Goal: Task Accomplishment & Management: Manage account settings

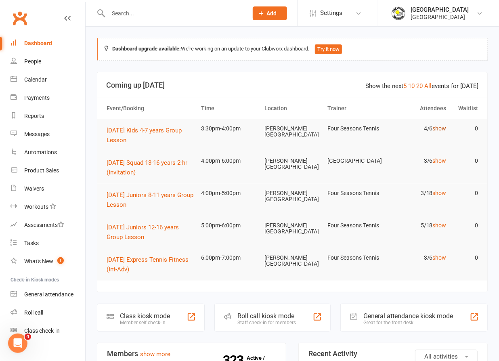
click at [443, 128] on link "show" at bounding box center [440, 128] width 14 height 6
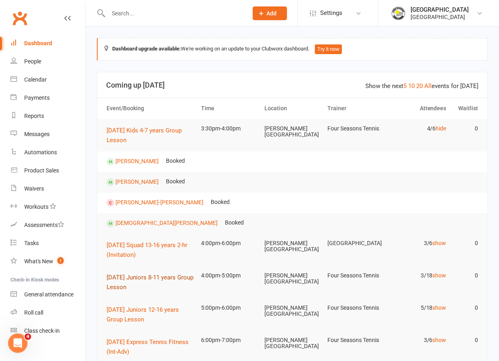
click at [128, 283] on span "[DATE] Juniors 8-11 years Group Lesson" at bounding box center [150, 282] width 87 height 17
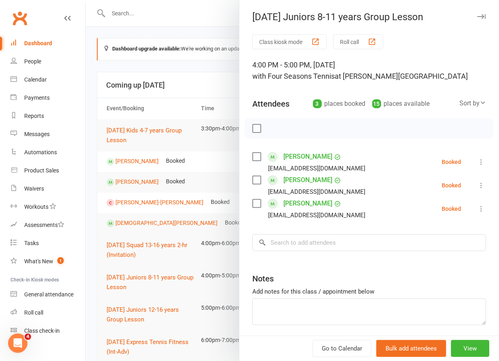
click at [477, 161] on icon at bounding box center [481, 162] width 8 height 8
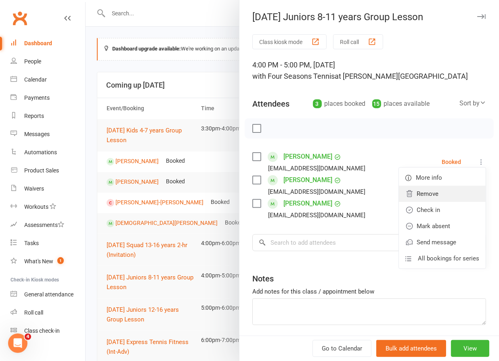
click at [419, 195] on link "Remove" at bounding box center [442, 194] width 87 height 16
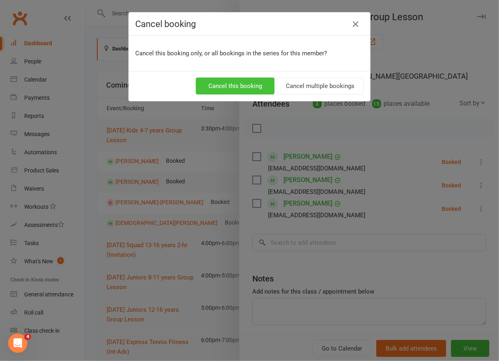
click at [239, 86] on button "Cancel this booking" at bounding box center [235, 86] width 79 height 17
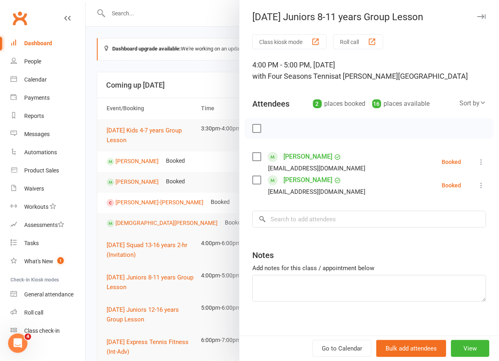
click at [136, 310] on div at bounding box center [293, 180] width 414 height 361
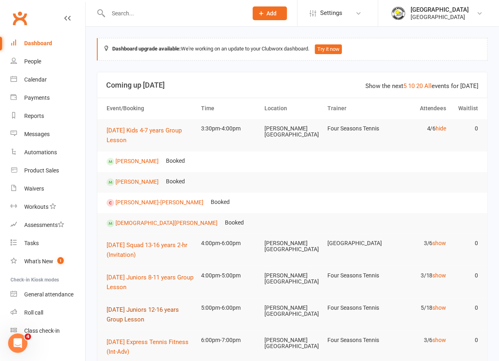
click at [135, 314] on button "[DATE] Juniors 12-16 years Group Lesson" at bounding box center [151, 314] width 88 height 19
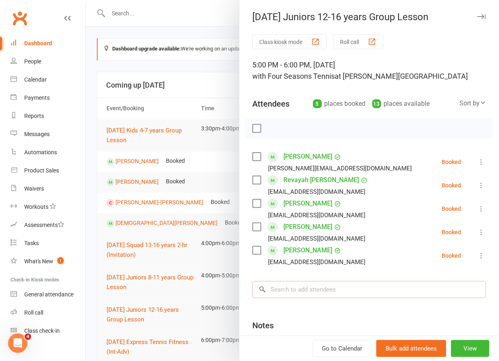
click at [310, 292] on input "search" at bounding box center [369, 289] width 234 height 17
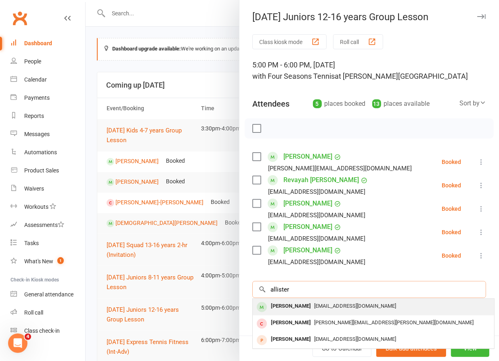
type input "allister"
click at [310, 309] on div "[EMAIL_ADDRESS][DOMAIN_NAME]" at bounding box center [373, 307] width 235 height 12
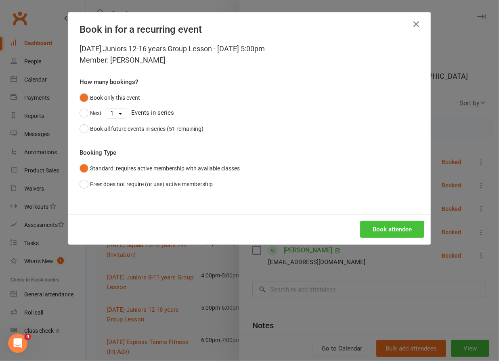
click at [373, 228] on button "Book attendee" at bounding box center [392, 229] width 64 height 17
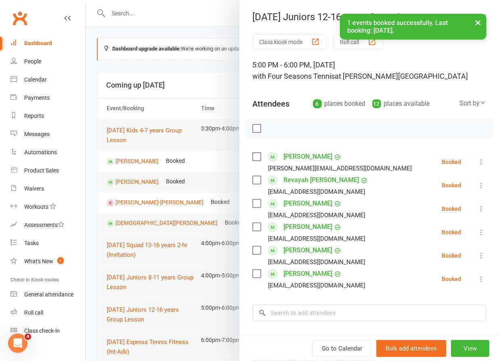
click at [121, 249] on div at bounding box center [293, 180] width 414 height 361
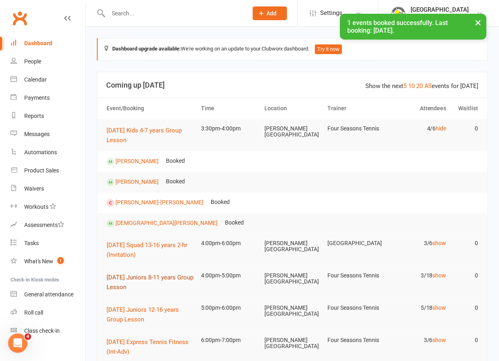
click at [124, 280] on span "[DATE] Juniors 8-11 years Group Lesson" at bounding box center [150, 282] width 87 height 17
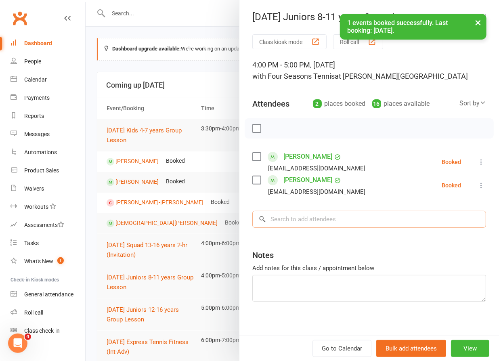
click at [336, 214] on input "search" at bounding box center [369, 219] width 234 height 17
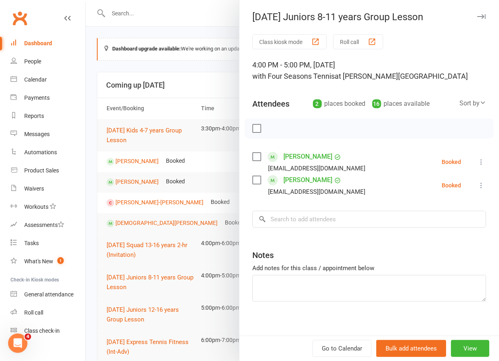
click at [133, 306] on div at bounding box center [293, 180] width 414 height 361
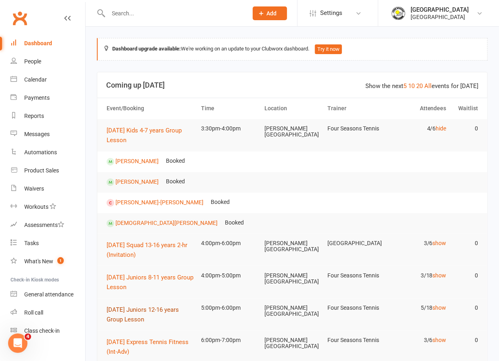
click at [134, 313] on button "[DATE] Juniors 12-16 years Group Lesson" at bounding box center [151, 314] width 88 height 19
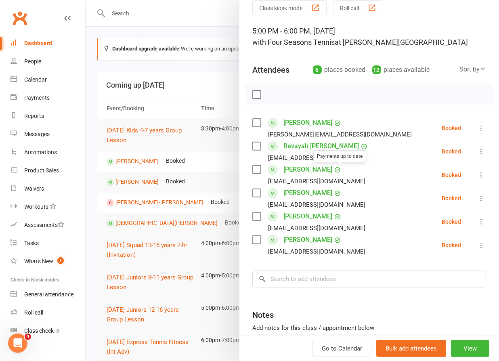
scroll to position [36, 0]
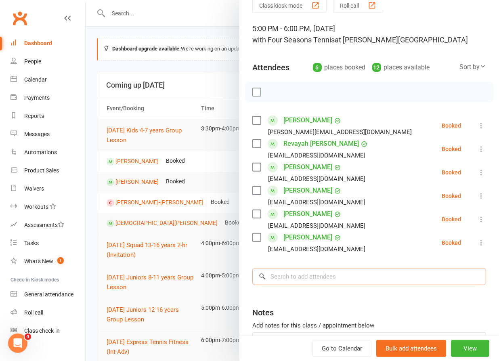
click at [334, 280] on input "search" at bounding box center [369, 276] width 234 height 17
type input "d"
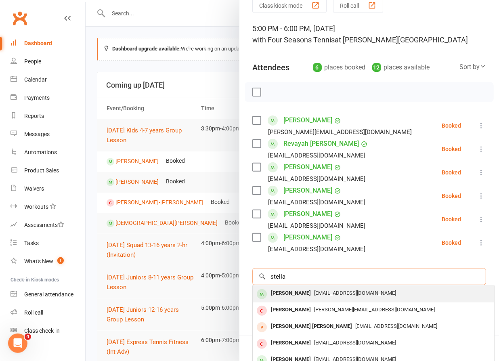
type input "stella"
click at [324, 293] on span "[EMAIL_ADDRESS][DOMAIN_NAME]" at bounding box center [355, 293] width 82 height 6
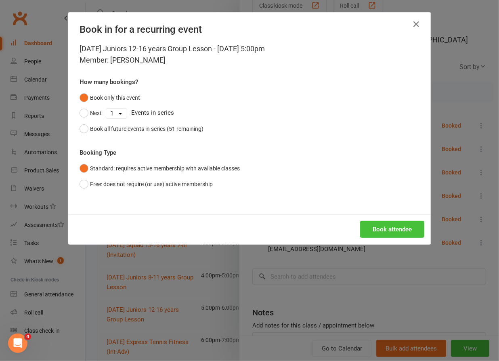
click at [398, 221] on button "Book attendee" at bounding box center [392, 229] width 64 height 17
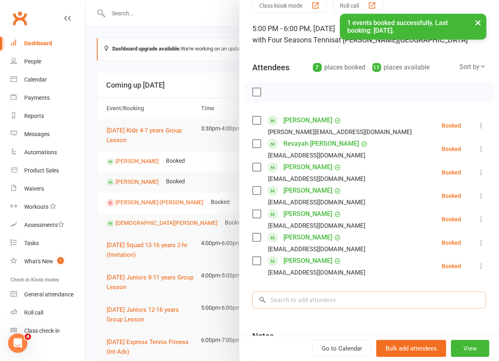
click at [350, 295] on input "search" at bounding box center [369, 300] width 234 height 17
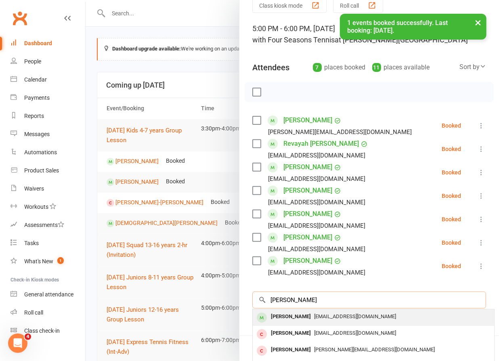
type input "[PERSON_NAME]"
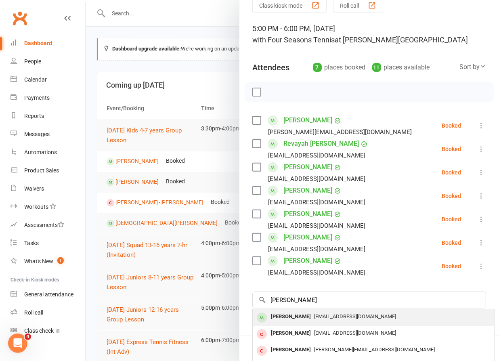
click at [304, 319] on div "[EMAIL_ADDRESS][DOMAIN_NAME]" at bounding box center [373, 317] width 235 height 12
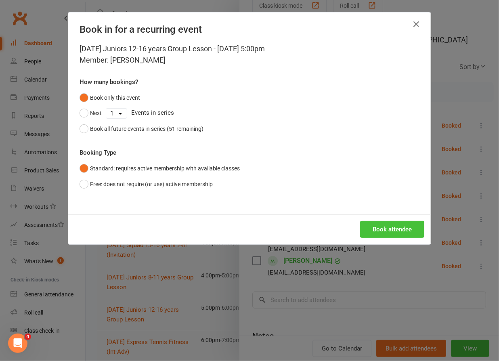
click at [389, 223] on button "Book attendee" at bounding box center [392, 229] width 64 height 17
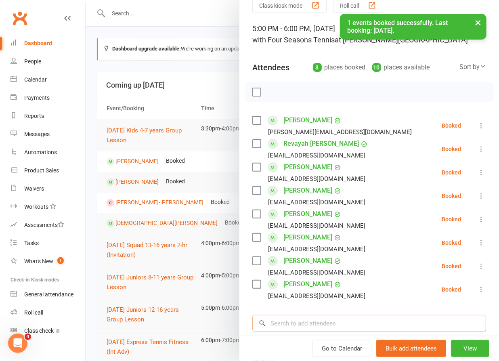
click at [326, 325] on input "search" at bounding box center [369, 323] width 234 height 17
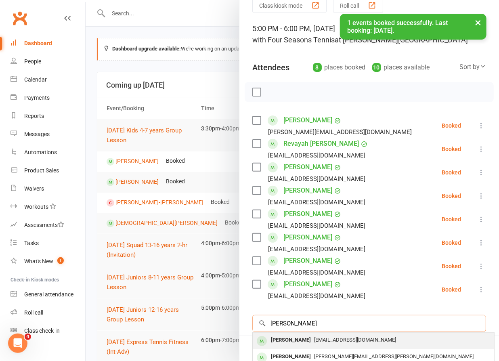
type input "[PERSON_NAME]"
click at [288, 339] on div "[PERSON_NAME]" at bounding box center [291, 340] width 46 height 12
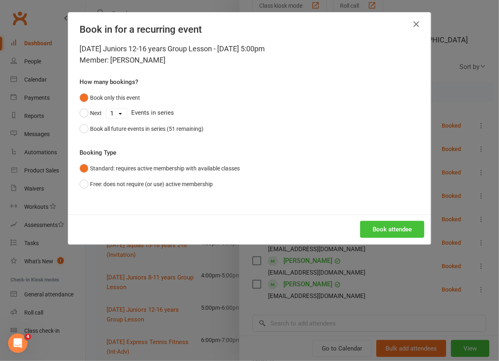
click at [388, 224] on button "Book attendee" at bounding box center [392, 229] width 64 height 17
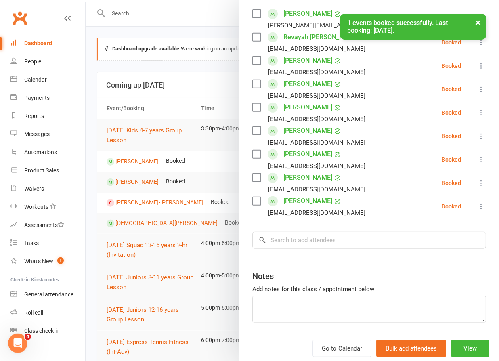
scroll to position [147, 0]
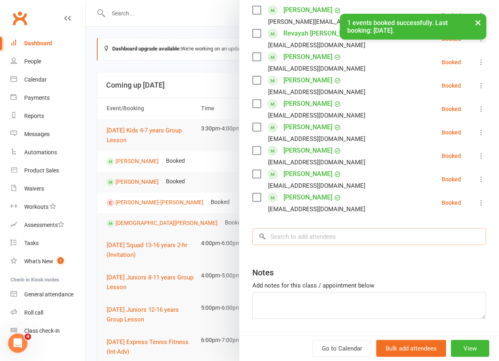
click at [320, 235] on input "search" at bounding box center [369, 236] width 234 height 17
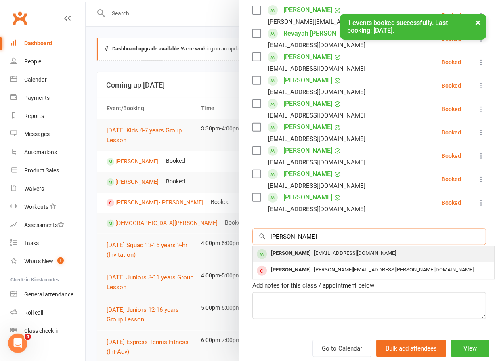
type input "[PERSON_NAME]"
click at [315, 255] on span "[EMAIL_ADDRESS][DOMAIN_NAME]" at bounding box center [355, 253] width 82 height 6
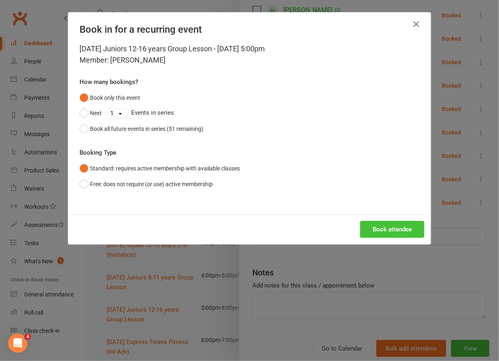
click at [385, 224] on button "Book attendee" at bounding box center [392, 229] width 64 height 17
